Goal: Navigation & Orientation: Go to known website

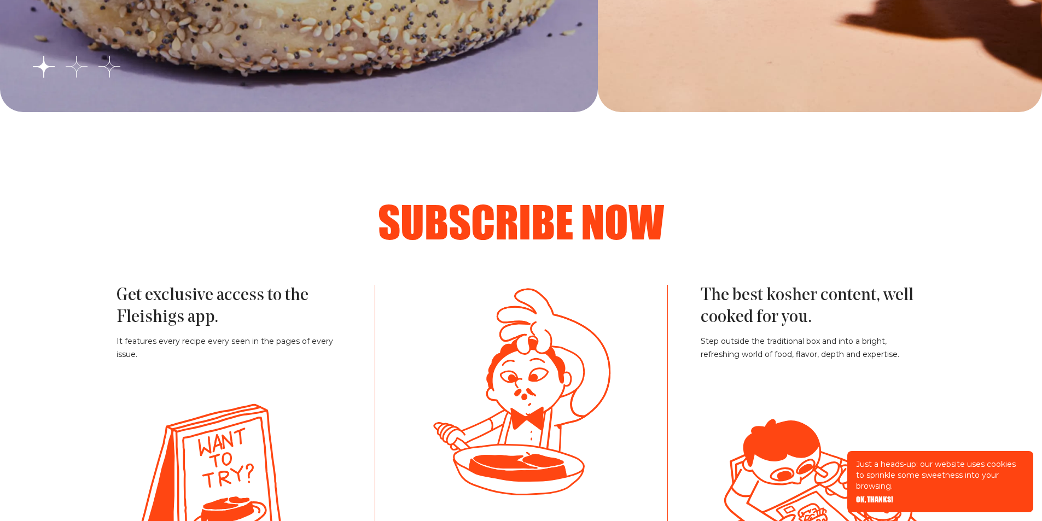
scroll to position [2407, 0]
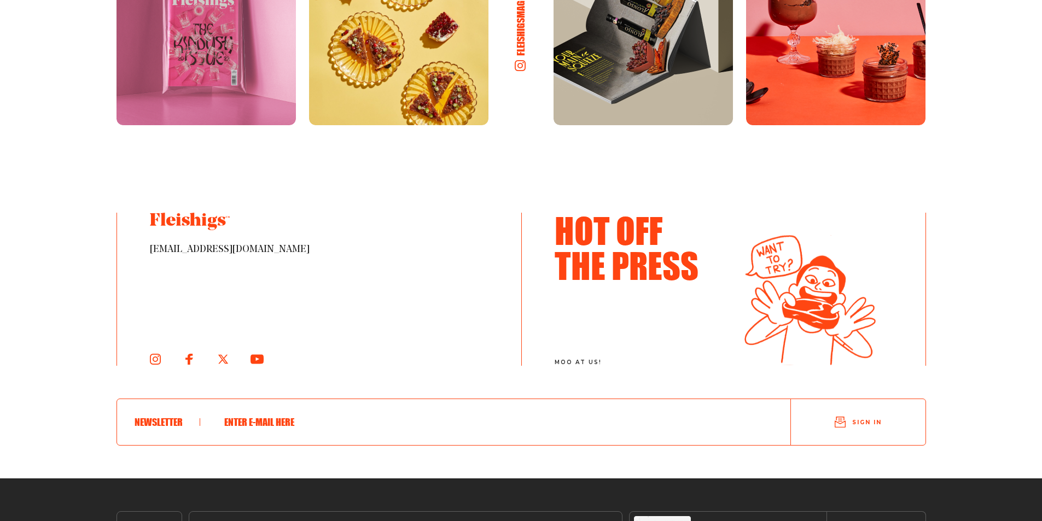
scroll to position [5907, 0]
